Goal: Obtain resource: Download file/media

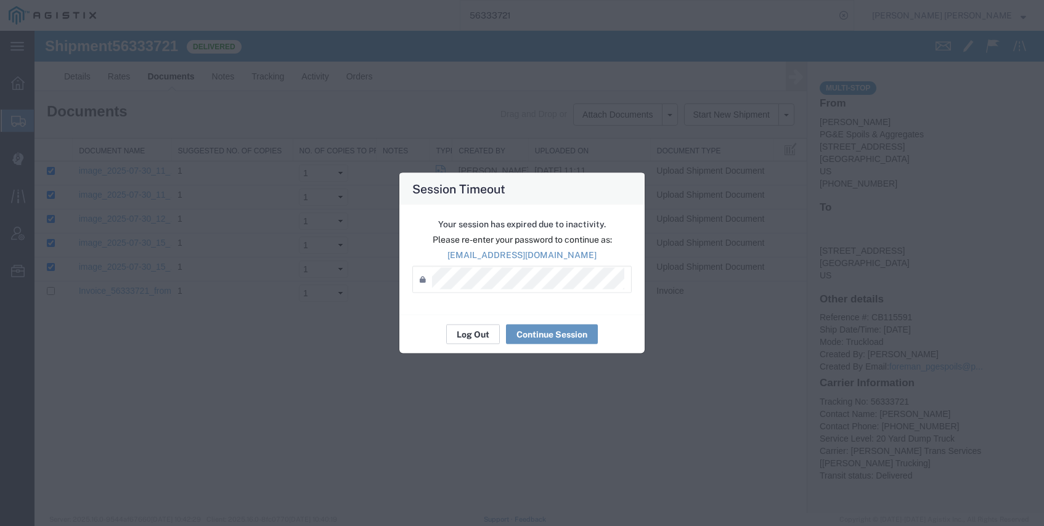
click at [478, 334] on button "Log Out" at bounding box center [473, 335] width 54 height 20
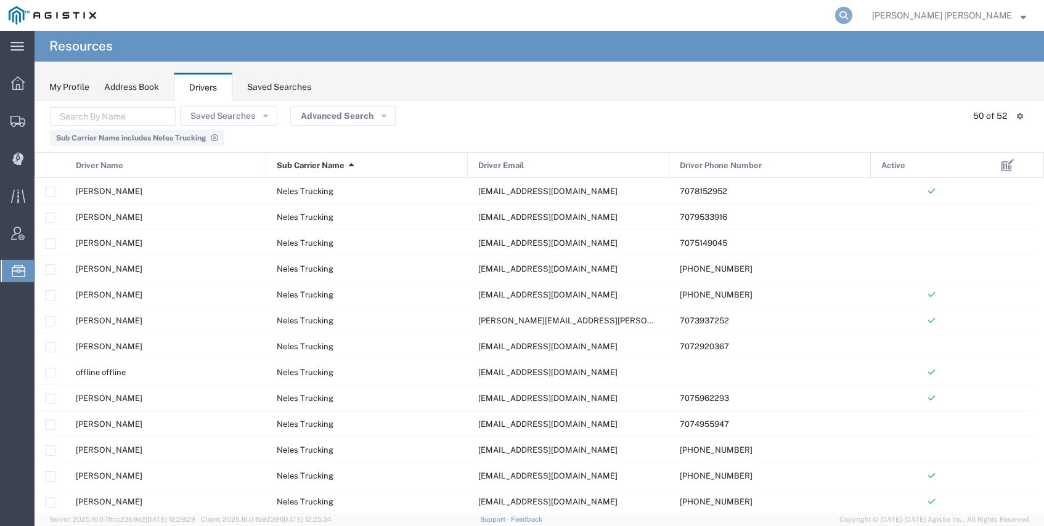
click at [852, 17] on icon at bounding box center [843, 15] width 17 height 17
click at [823, 15] on input "search" at bounding box center [647, 16] width 375 height 30
paste input "56043423"
type input "56043423"
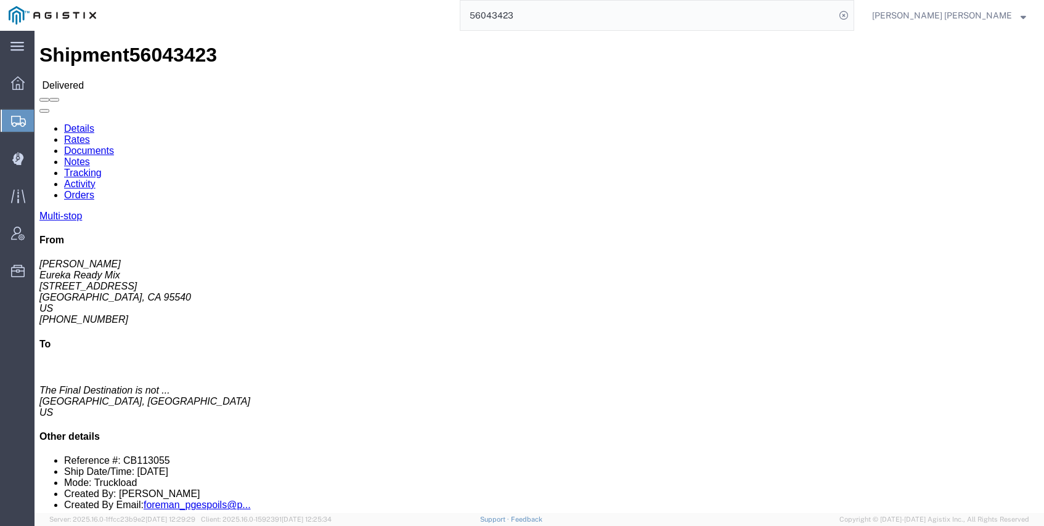
click link "Documents"
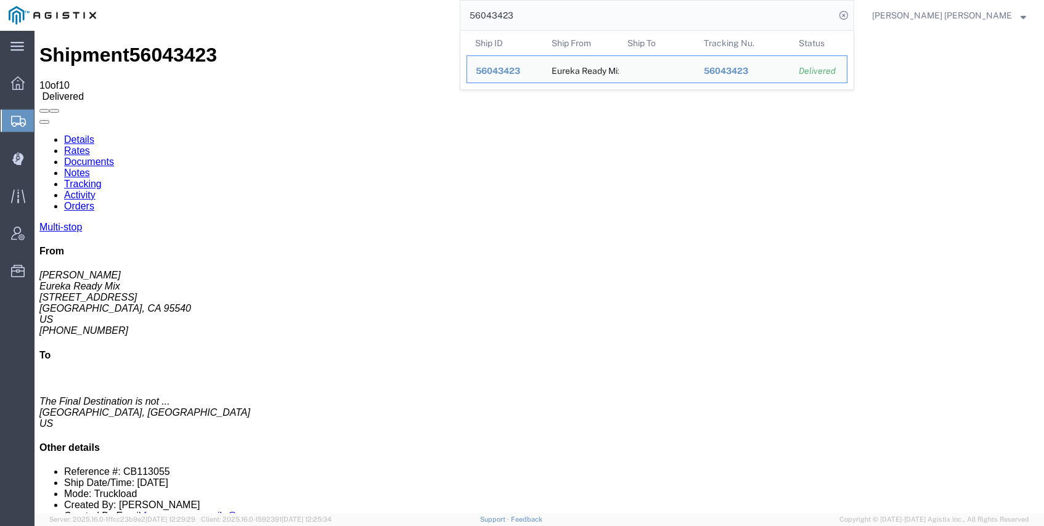
drag, startPoint x: 558, startPoint y: 15, endPoint x: 446, endPoint y: 14, distance: 111.6
click at [465, 15] on div "56043423 Ship ID Ship From Ship To Tracking Nu. Status Ship ID 56043423 Ship Fr…" at bounding box center [479, 15] width 749 height 31
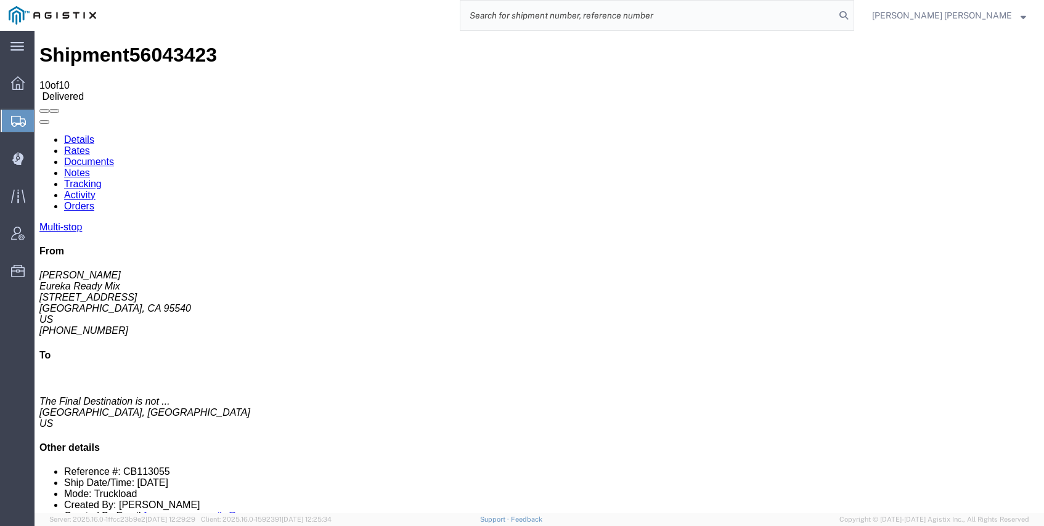
paste input "56363150"
type input "56363150"
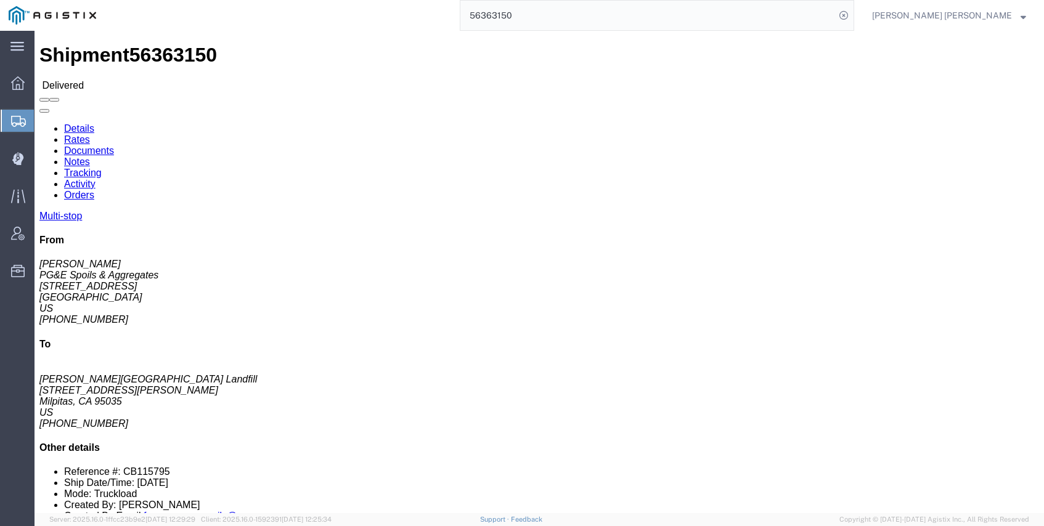
click link "Documents"
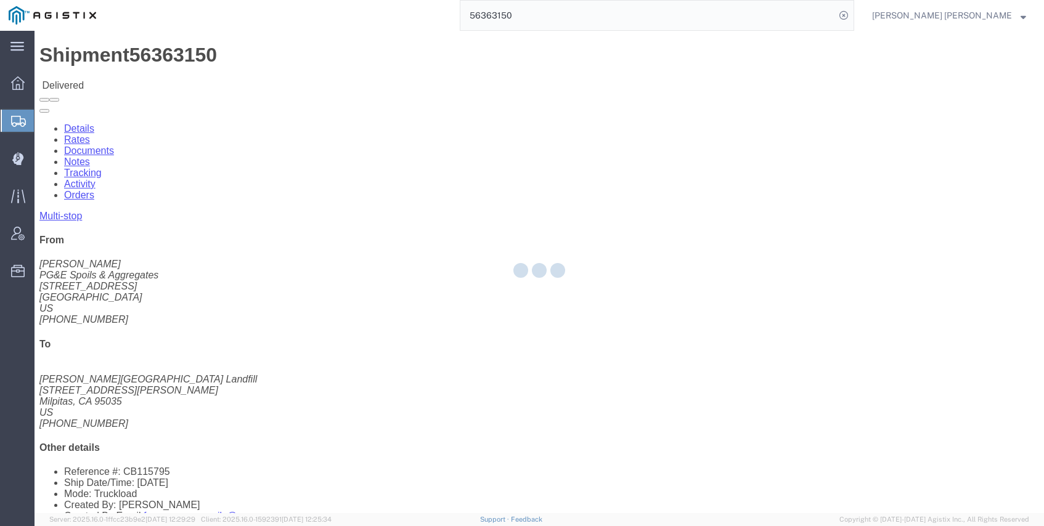
click at [169, 73] on div at bounding box center [540, 272] width 1010 height 483
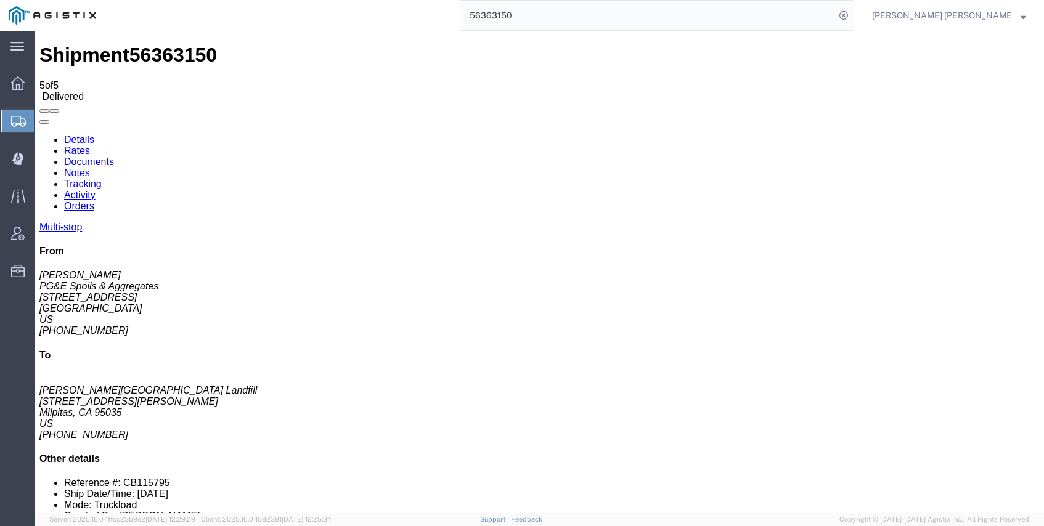
checkbox input "true"
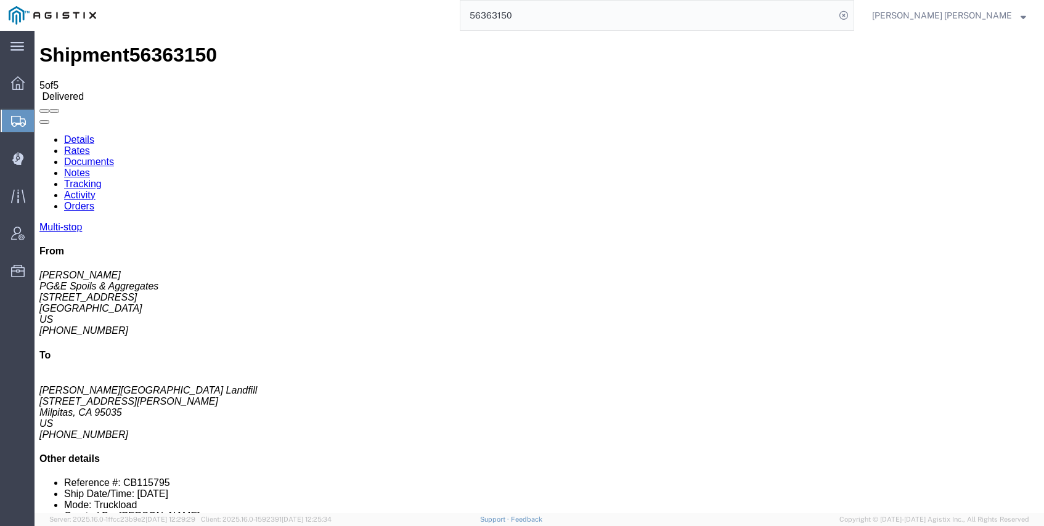
checkbox input "true"
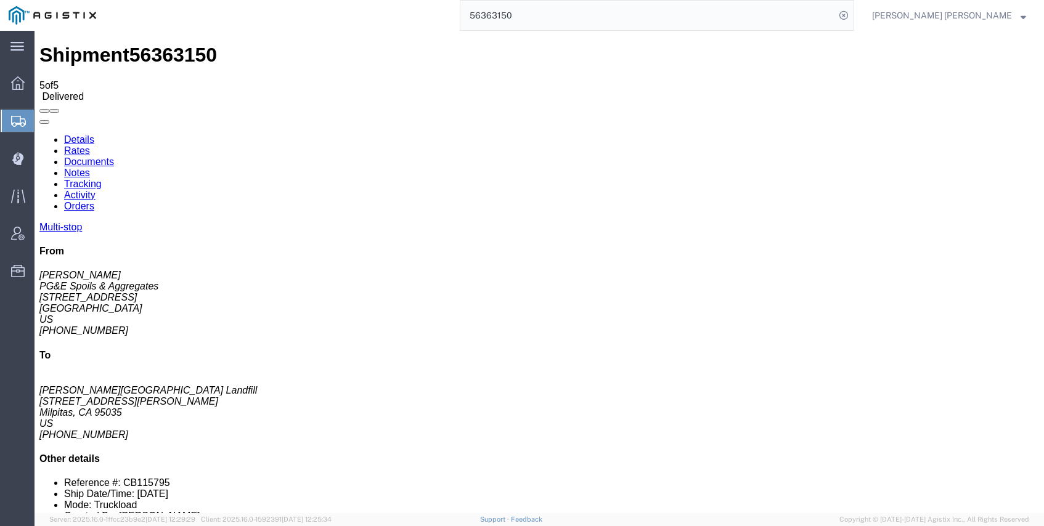
checkbox input "true"
